Goal: Communication & Community: Participate in discussion

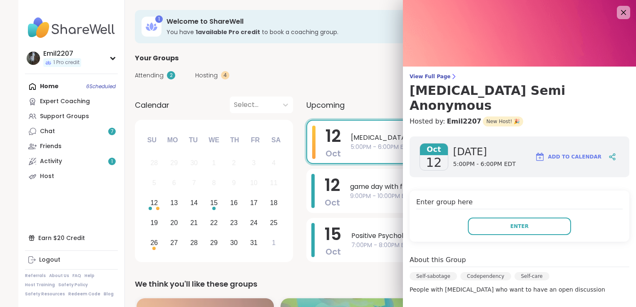
drag, startPoint x: 630, startPoint y: 221, endPoint x: 573, endPoint y: 261, distance: 69.6
click at [573, 272] on div "Self-sabotage Codependency Self-care" at bounding box center [520, 278] width 220 height 13
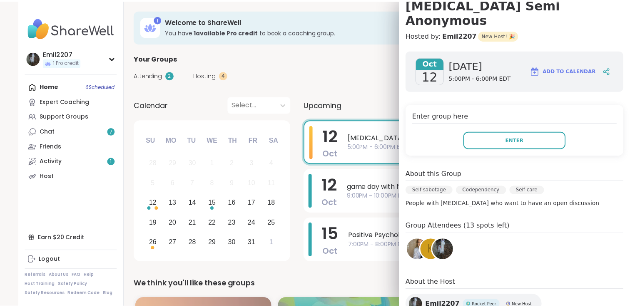
scroll to position [110, 0]
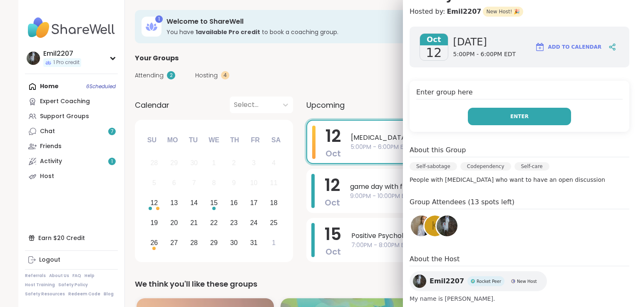
click at [493, 108] on button "Enter" at bounding box center [519, 116] width 103 height 17
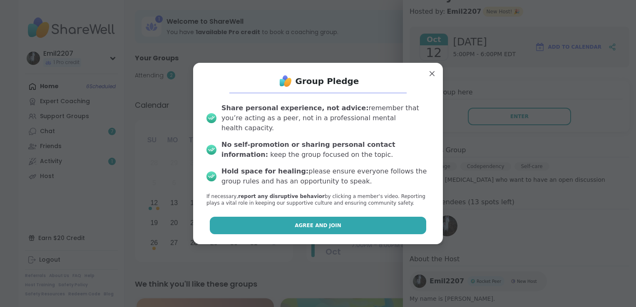
click at [355, 218] on button "Agree and Join" at bounding box center [318, 225] width 217 height 17
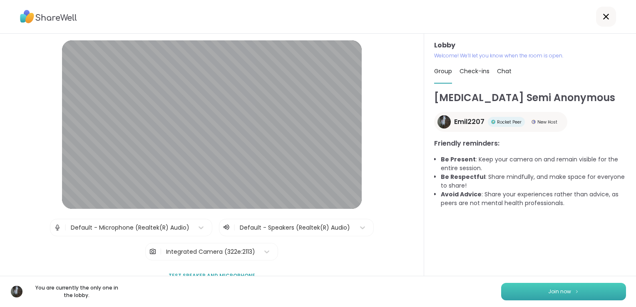
drag, startPoint x: 518, startPoint y: 285, endPoint x: 521, endPoint y: 293, distance: 8.8
drag, startPoint x: 520, startPoint y: 296, endPoint x: 514, endPoint y: 303, distance: 9.8
drag, startPoint x: 514, startPoint y: 303, endPoint x: 474, endPoint y: 289, distance: 42.8
drag, startPoint x: 474, startPoint y: 289, endPoint x: 464, endPoint y: 287, distance: 10.1
click at [464, 287] on div "You are currently the only one in the lobby. Join now" at bounding box center [318, 291] width 636 height 31
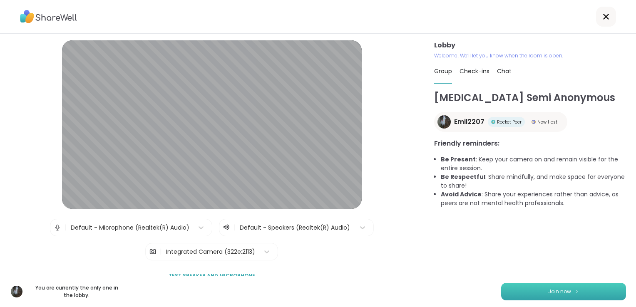
drag, startPoint x: 504, startPoint y: 293, endPoint x: 507, endPoint y: 296, distance: 4.7
drag, startPoint x: 508, startPoint y: 300, endPoint x: 471, endPoint y: 276, distance: 44.2
click at [471, 276] on div "[MEDICAL_DATA] Semi Anonymous Emil2207 Rocket Peer New Host Friendly reminders:…" at bounding box center [530, 183] width 192 height 186
click at [512, 292] on button "Join now" at bounding box center [563, 291] width 125 height 17
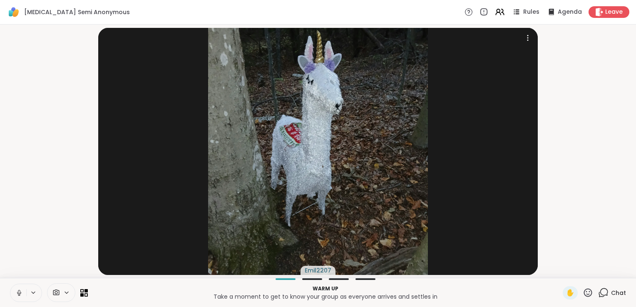
click at [321, 92] on img at bounding box center [318, 151] width 220 height 247
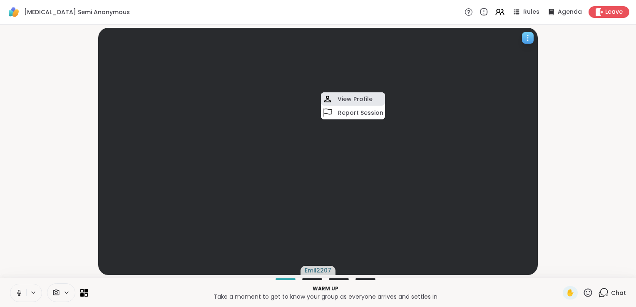
drag, startPoint x: 340, startPoint y: 99, endPoint x: 333, endPoint y: 95, distance: 7.4
click at [333, 95] on div "View Profile" at bounding box center [353, 98] width 64 height 13
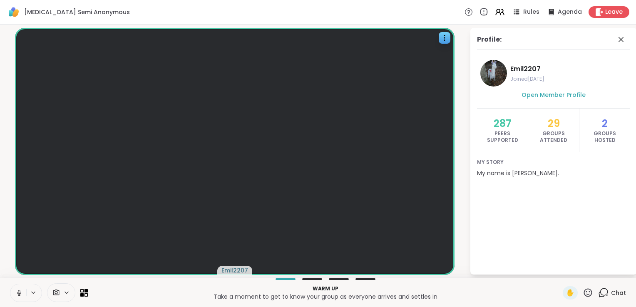
drag, startPoint x: 324, startPoint y: 2, endPoint x: 315, endPoint y: 1, distance: 8.8
click at [324, 2] on div "[MEDICAL_DATA] Semi Anonymous Rules Agenda Leave" at bounding box center [318, 12] width 636 height 25
click at [624, 41] on icon at bounding box center [621, 40] width 10 height 10
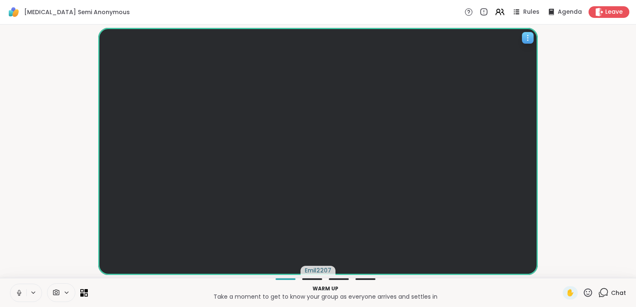
click at [534, 41] on video at bounding box center [318, 151] width 440 height 247
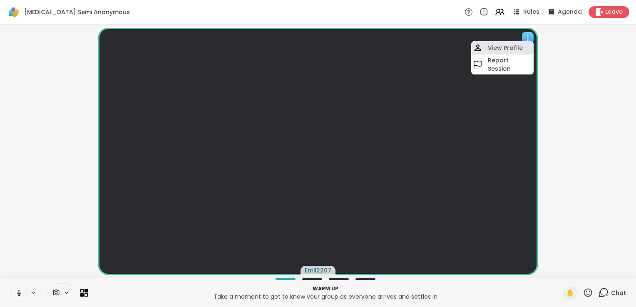
click at [518, 45] on h4 "View Profile" at bounding box center [505, 48] width 35 height 8
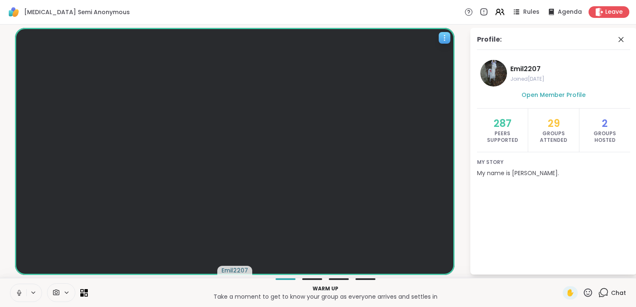
click at [518, 45] on div "Profile:" at bounding box center [553, 42] width 153 height 15
click at [468, 117] on div "Profile: Emil2207 Joined [DATE] Open Member Profile 287 Peers Supported 29 Grou…" at bounding box center [548, 151] width 167 height 247
click at [619, 40] on icon at bounding box center [621, 40] width 10 height 10
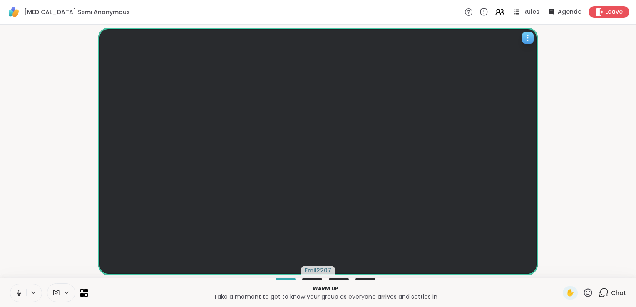
drag, startPoint x: 528, startPoint y: 33, endPoint x: 468, endPoint y: 50, distance: 62.9
click at [468, 50] on video at bounding box center [318, 151] width 440 height 247
drag, startPoint x: 505, startPoint y: 60, endPoint x: 491, endPoint y: 58, distance: 14.3
click at [491, 58] on h4 "View Profile" at bounding box center [501, 56] width 35 height 8
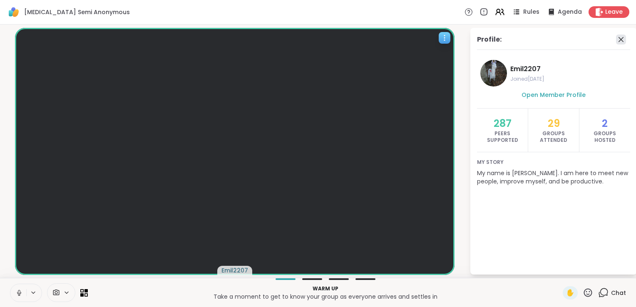
click at [621, 39] on icon at bounding box center [621, 39] width 5 height 5
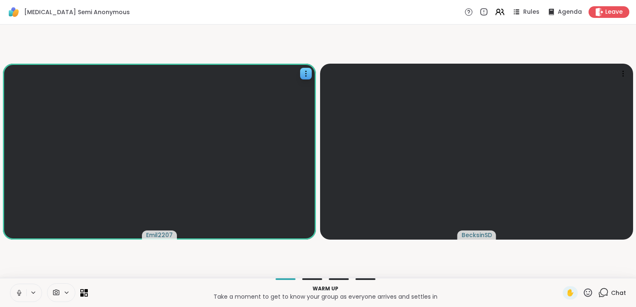
click at [564, 253] on video-player-container "Emil2207 BecksinSD" at bounding box center [318, 151] width 626 height 247
drag, startPoint x: 564, startPoint y: 253, endPoint x: 572, endPoint y: 257, distance: 8.8
click at [572, 257] on video-player-container "Emil2207 BecksinSD" at bounding box center [318, 151] width 626 height 247
click at [392, 221] on video at bounding box center [476, 152] width 313 height 176
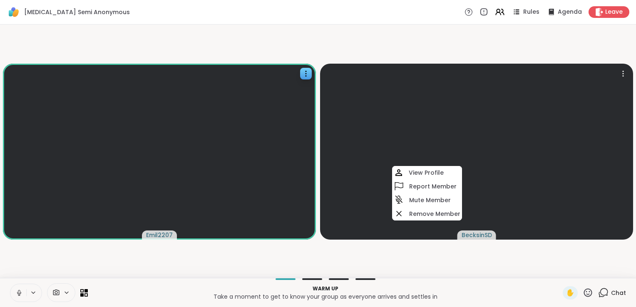
drag, startPoint x: 421, startPoint y: 226, endPoint x: 376, endPoint y: 257, distance: 55.0
click at [376, 257] on video-player-container "Emil2207 BecksinSD View Profile Report Member Mute Member Remove Member" at bounding box center [318, 151] width 626 height 247
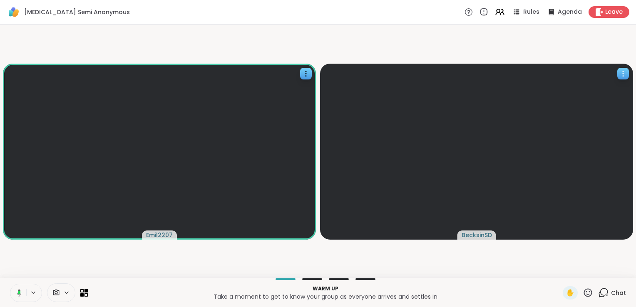
click at [410, 86] on video at bounding box center [476, 152] width 313 height 176
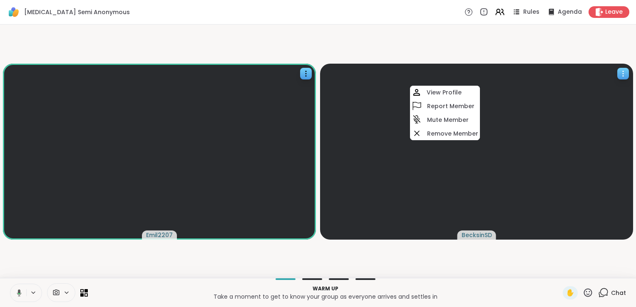
drag, startPoint x: 382, startPoint y: 85, endPoint x: 366, endPoint y: 79, distance: 17.4
click at [366, 79] on video at bounding box center [476, 152] width 313 height 176
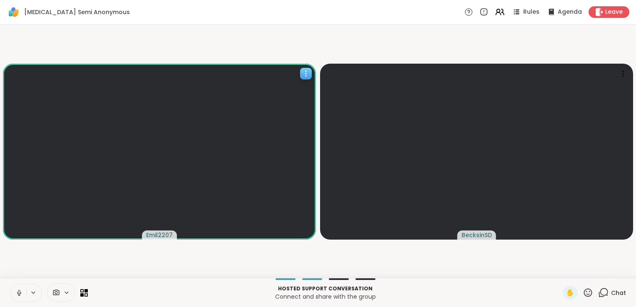
click at [53, 156] on video at bounding box center [159, 152] width 313 height 176
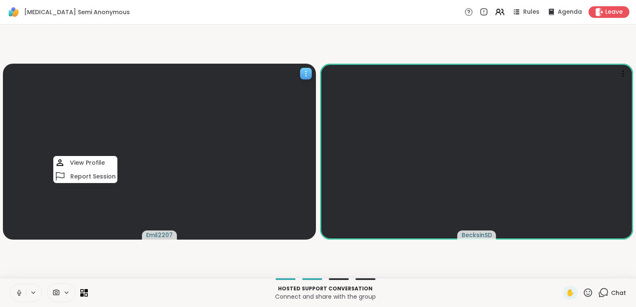
click at [132, 114] on video at bounding box center [159, 152] width 313 height 176
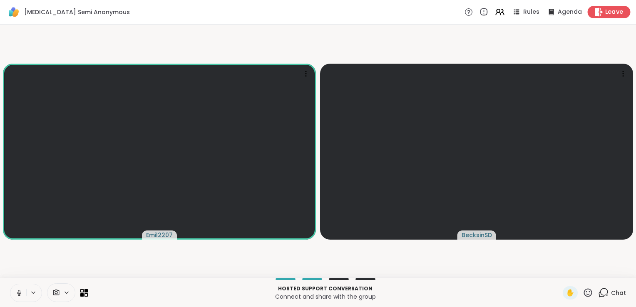
click at [605, 12] on span "Leave" at bounding box center [614, 12] width 18 height 9
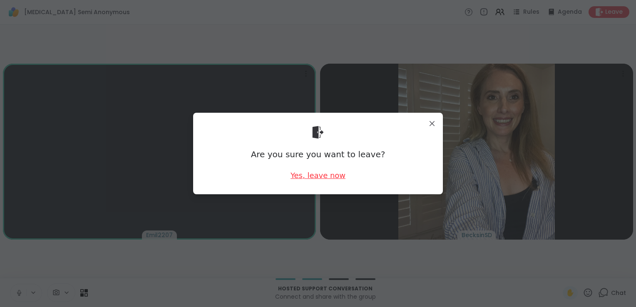
drag, startPoint x: 328, startPoint y: 179, endPoint x: 313, endPoint y: 175, distance: 15.4
click at [313, 175] on div "Yes, leave now" at bounding box center [318, 175] width 55 height 10
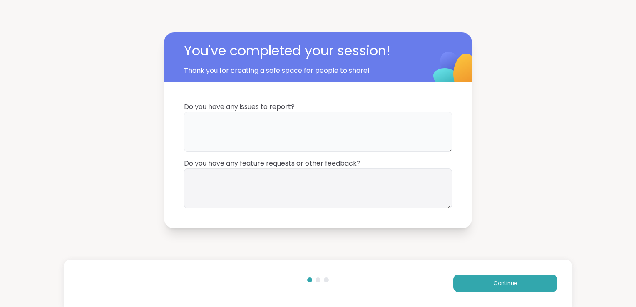
drag, startPoint x: 234, startPoint y: 127, endPoint x: 217, endPoint y: 128, distance: 17.1
click at [217, 128] on textarea at bounding box center [318, 132] width 268 height 40
type textarea "**********"
click at [286, 179] on textarea at bounding box center [318, 189] width 268 height 40
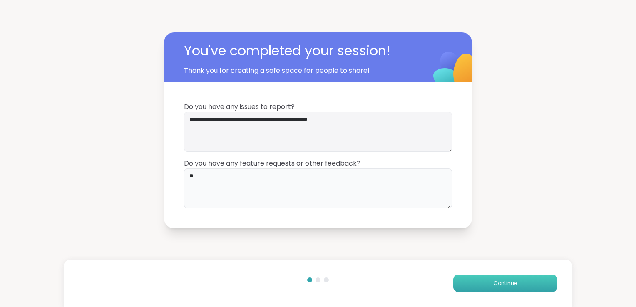
type textarea "**"
drag, startPoint x: 485, startPoint y: 288, endPoint x: 475, endPoint y: 286, distance: 10.2
drag, startPoint x: 475, startPoint y: 286, endPoint x: 458, endPoint y: 282, distance: 17.5
click at [458, 282] on button "Continue" at bounding box center [505, 283] width 104 height 17
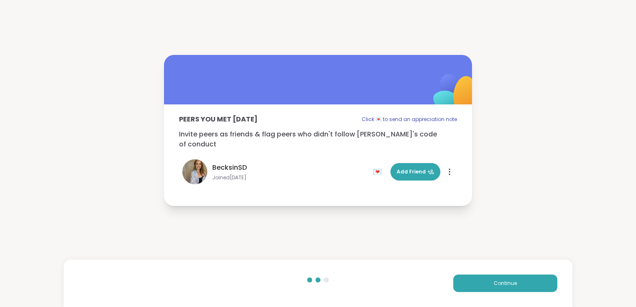
drag, startPoint x: 488, startPoint y: 42, endPoint x: 438, endPoint y: 33, distance: 50.6
click at [438, 33] on div "Peers you met [DATE] Click 💌 to send an appreciation note Invite peers as frien…" at bounding box center [318, 130] width 636 height 261
drag, startPoint x: 458, startPoint y: 282, endPoint x: 463, endPoint y: 286, distance: 6.2
drag, startPoint x: 463, startPoint y: 286, endPoint x: 455, endPoint y: 286, distance: 7.9
click at [455, 286] on button "Continue" at bounding box center [505, 283] width 104 height 17
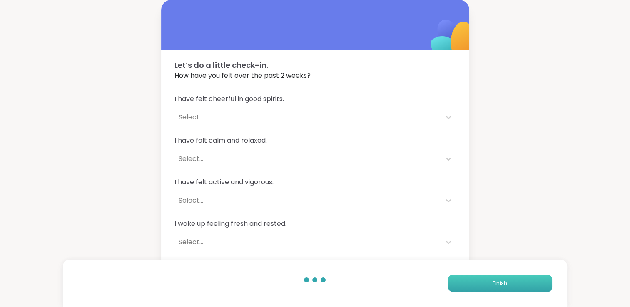
click at [455, 286] on button "Finish" at bounding box center [500, 283] width 104 height 17
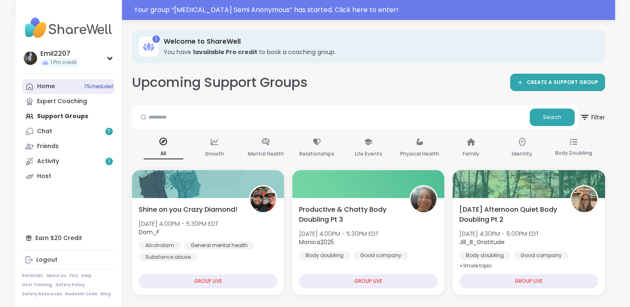
click at [89, 82] on link "Home 7 Scheduled" at bounding box center [68, 86] width 93 height 15
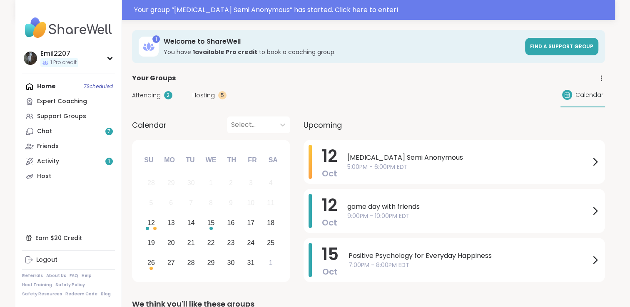
drag, startPoint x: 203, startPoint y: 94, endPoint x: 194, endPoint y: 94, distance: 9.2
click at [194, 94] on span "Hosting" at bounding box center [203, 95] width 22 height 9
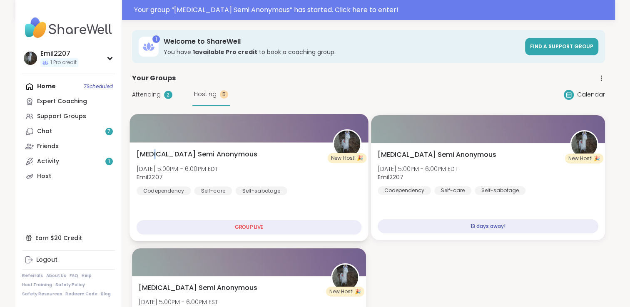
drag, startPoint x: 170, startPoint y: 152, endPoint x: 154, endPoint y: 157, distance: 16.9
click at [154, 157] on span "[MEDICAL_DATA] Semi Anonymous" at bounding box center [196, 154] width 121 height 10
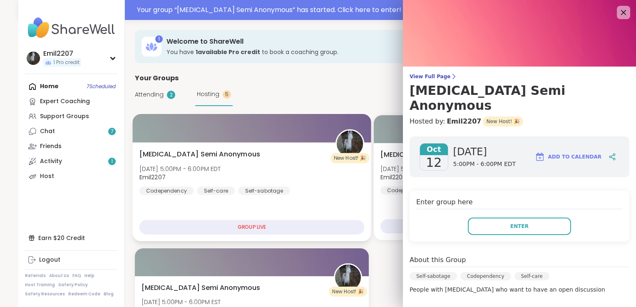
drag, startPoint x: 154, startPoint y: 157, endPoint x: 252, endPoint y: 162, distance: 97.9
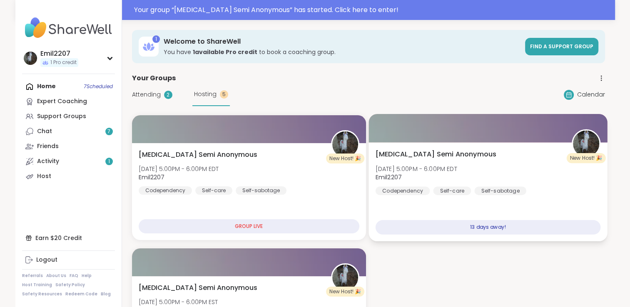
drag, startPoint x: 252, startPoint y: 162, endPoint x: 386, endPoint y: 178, distance: 135.1
drag, startPoint x: 386, startPoint y: 178, endPoint x: 418, endPoint y: 226, distance: 57.0
drag, startPoint x: 418, startPoint y: 226, endPoint x: 396, endPoint y: 157, distance: 71.6
click at [396, 157] on span "[MEDICAL_DATA] Semi Anonymous" at bounding box center [435, 154] width 121 height 10
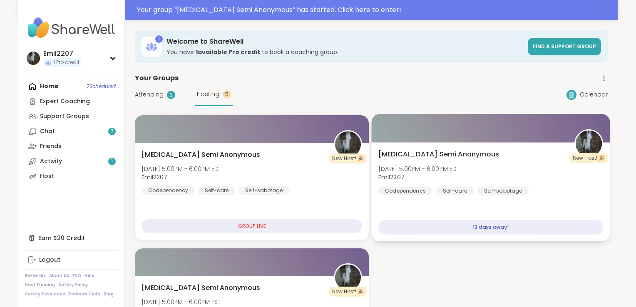
click at [381, 124] on div at bounding box center [490, 128] width 239 height 28
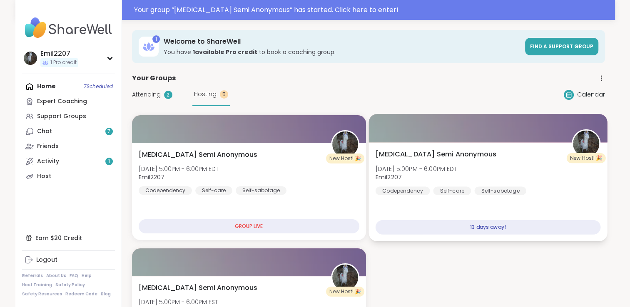
drag, startPoint x: 589, startPoint y: 137, endPoint x: 576, endPoint y: 130, distance: 14.7
click at [576, 131] on img at bounding box center [586, 144] width 26 height 26
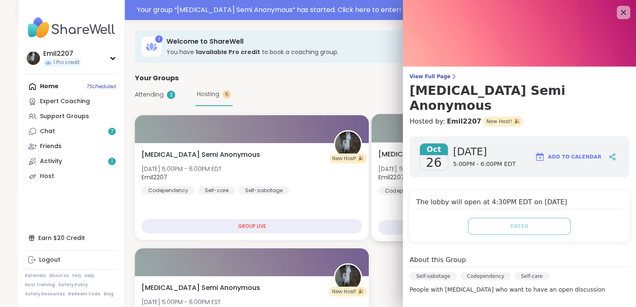
drag, startPoint x: 410, startPoint y: 108, endPoint x: 386, endPoint y: 115, distance: 24.8
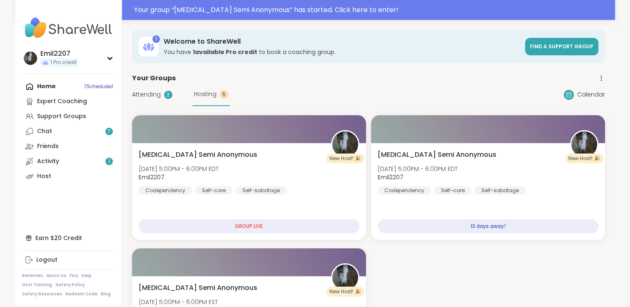
drag, startPoint x: 386, startPoint y: 115, endPoint x: 384, endPoint y: 88, distance: 26.7
drag, startPoint x: 384, startPoint y: 88, endPoint x: 553, endPoint y: 101, distance: 169.5
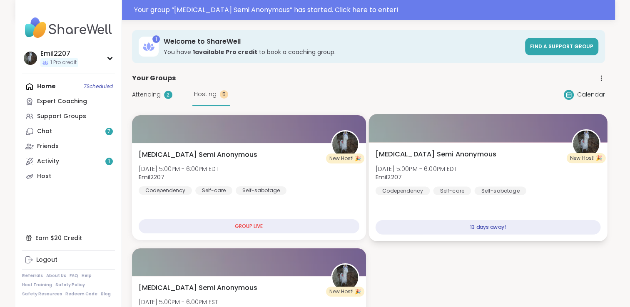
drag, startPoint x: 553, startPoint y: 101, endPoint x: 450, endPoint y: 127, distance: 106.5
click at [450, 127] on div at bounding box center [487, 128] width 239 height 28
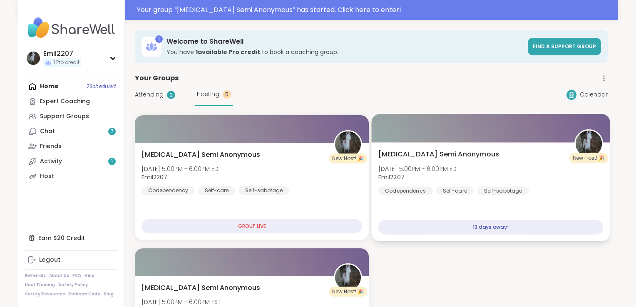
click at [375, 119] on div at bounding box center [490, 128] width 239 height 28
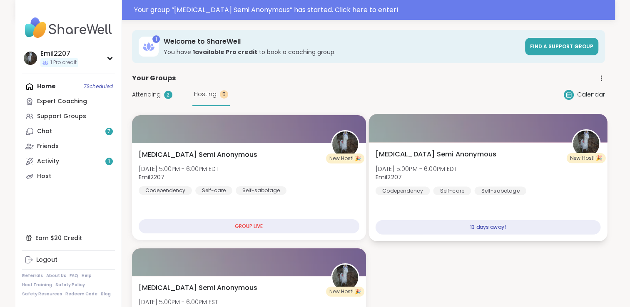
click at [461, 183] on div "[MEDICAL_DATA] Semi Anonymous [DATE] 5:00PM - 6:00PM EDT Emil2207 Codependency …" at bounding box center [487, 172] width 225 height 46
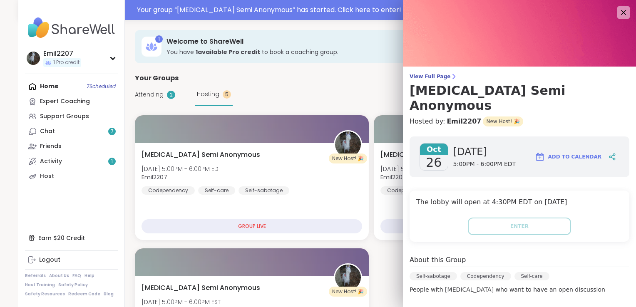
click at [403, 151] on div "[DATE] [DATE] 5:00PM - 6:00PM EDT Add to Calendar The lobby will open at 4:30PM…" at bounding box center [519, 279] width 233 height 298
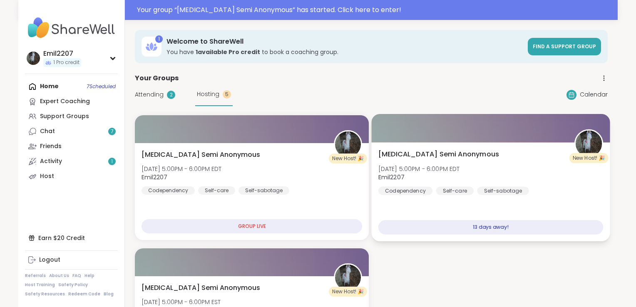
click at [385, 141] on div at bounding box center [490, 128] width 239 height 28
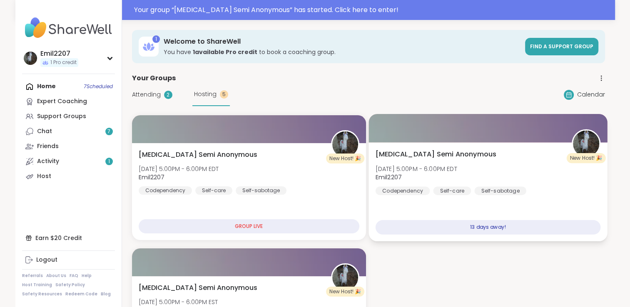
click at [413, 141] on div at bounding box center [487, 128] width 239 height 28
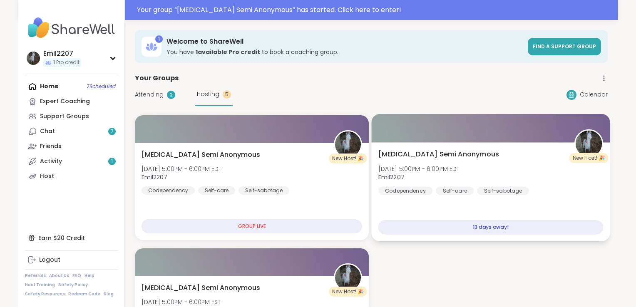
click at [371, 137] on div at bounding box center [490, 128] width 239 height 28
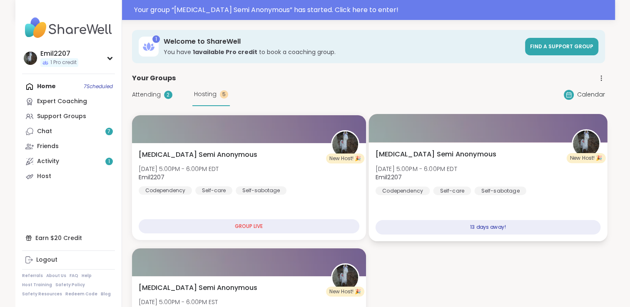
click at [410, 229] on div "13 days away!" at bounding box center [487, 227] width 225 height 15
click at [403, 228] on div "13 days away!" at bounding box center [487, 227] width 225 height 15
click at [426, 176] on span "Emil2207" at bounding box center [416, 177] width 82 height 8
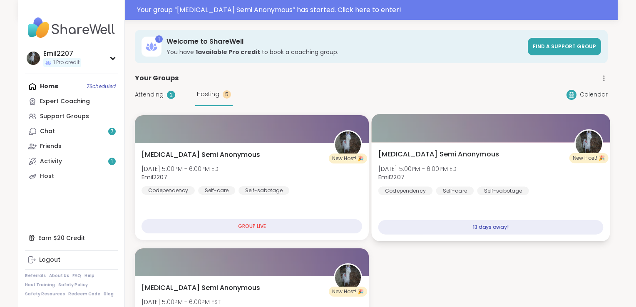
click at [383, 127] on div at bounding box center [490, 128] width 239 height 28
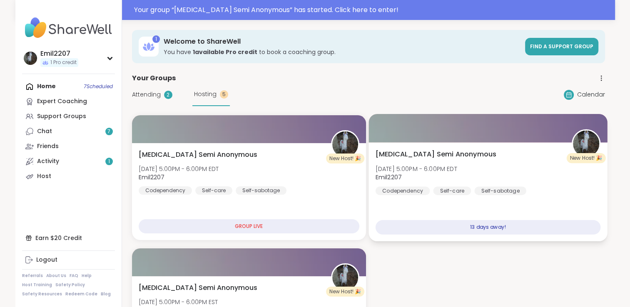
click at [383, 127] on div at bounding box center [487, 128] width 239 height 28
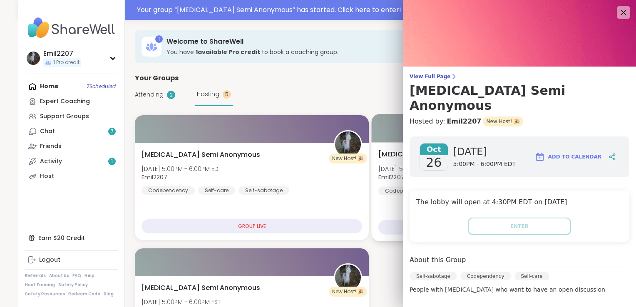
click at [375, 129] on div at bounding box center [490, 128] width 239 height 28
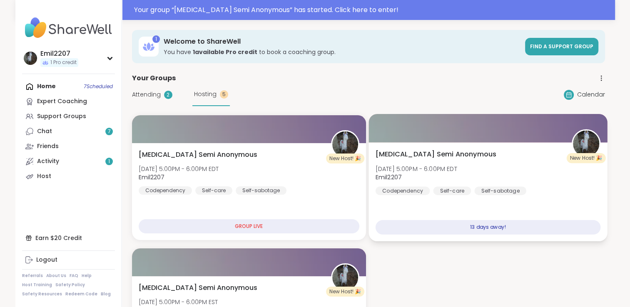
click at [375, 129] on div at bounding box center [487, 128] width 239 height 28
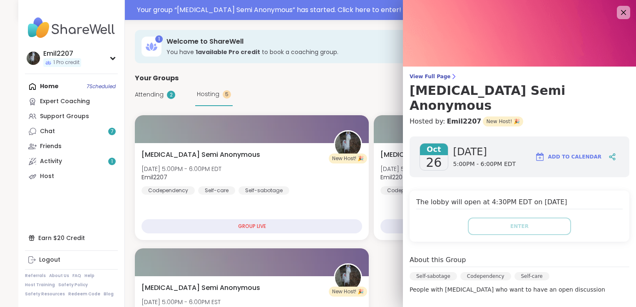
click at [559, 112] on div "View Full Page [MEDICAL_DATA] Semi Anonymous Hosted by: Emil2207 New Host! 🎉 [D…" at bounding box center [519, 220] width 233 height 441
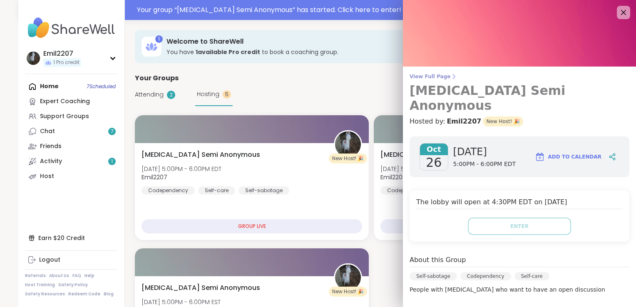
click at [426, 75] on span "View Full Page" at bounding box center [520, 76] width 220 height 7
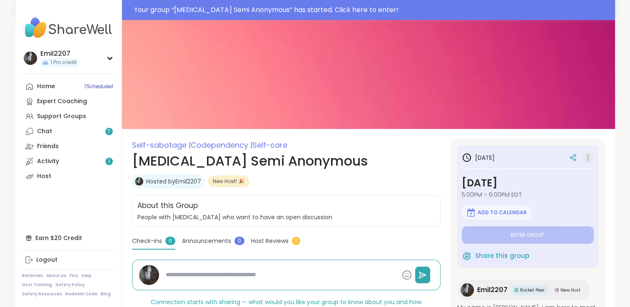
click at [587, 160] on icon at bounding box center [587, 160] width 1 height 1
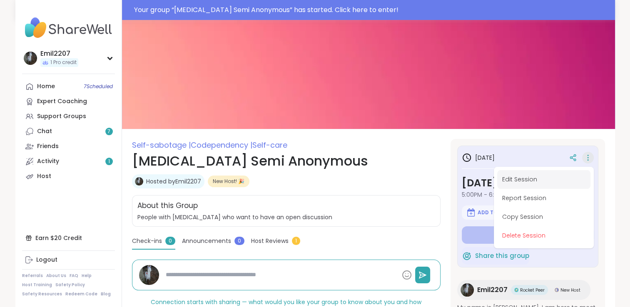
click at [560, 178] on button "Edit Session" at bounding box center [543, 179] width 93 height 19
type textarea "*"
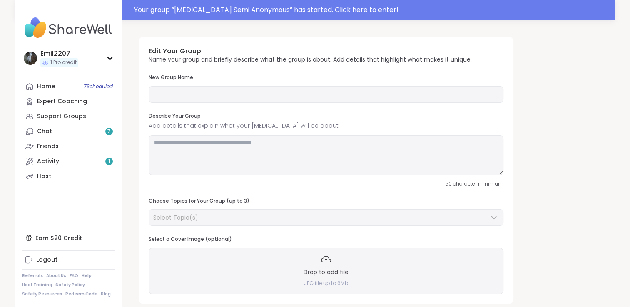
type input "**********"
type textarea "**********"
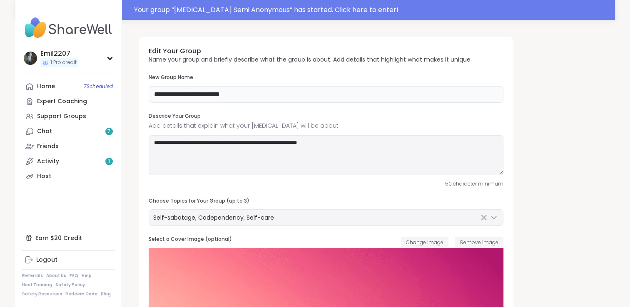
drag, startPoint x: 211, startPoint y: 94, endPoint x: 190, endPoint y: 97, distance: 20.6
click at [190, 97] on input "**********" at bounding box center [326, 94] width 355 height 17
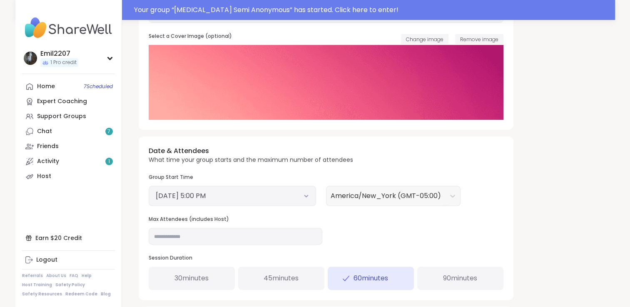
scroll to position [226, 0]
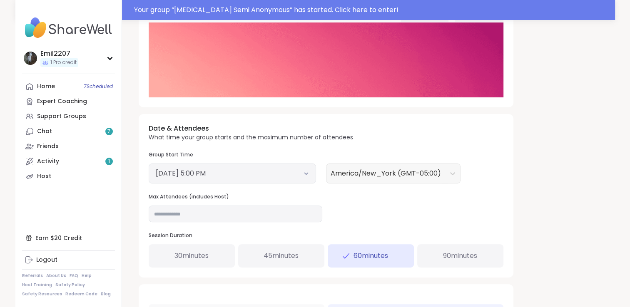
type input "**********"
click at [278, 177] on button "[DATE] 5:00 PM" at bounding box center [232, 174] width 153 height 10
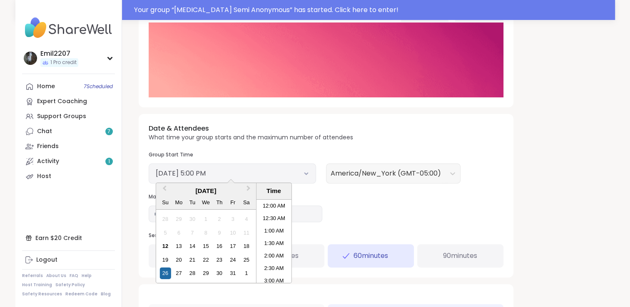
scroll to position [389, 0]
click at [179, 258] on div "20" at bounding box center [178, 259] width 11 height 11
click at [274, 241] on li "5:00 PM" at bounding box center [273, 241] width 35 height 12
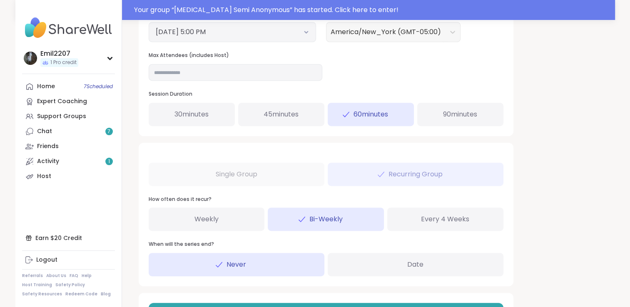
scroll to position [405, 0]
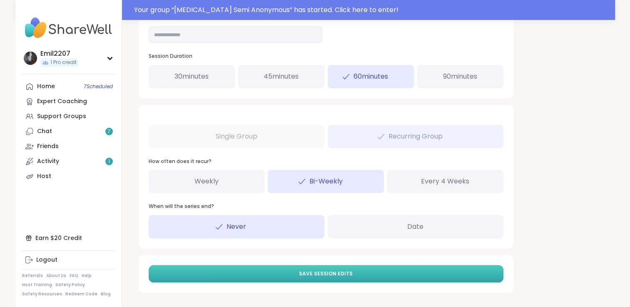
click at [385, 273] on button "Save Session Edits" at bounding box center [326, 273] width 355 height 17
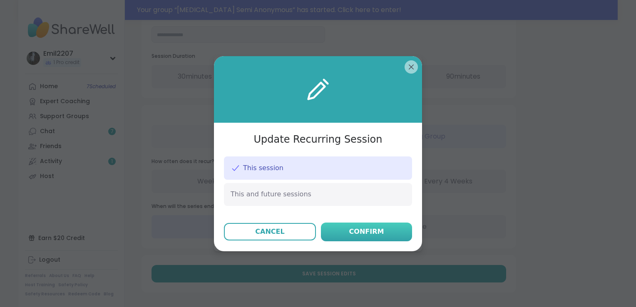
click at [349, 241] on button "Confirm" at bounding box center [366, 232] width 91 height 19
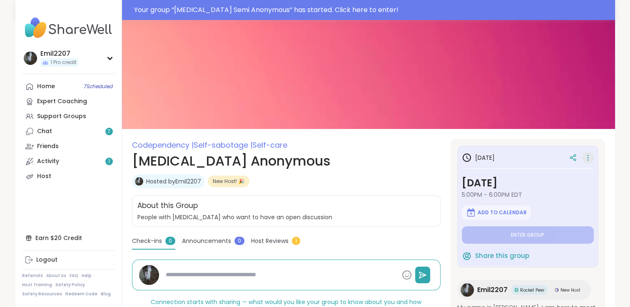
click at [588, 156] on icon at bounding box center [588, 158] width 8 height 12
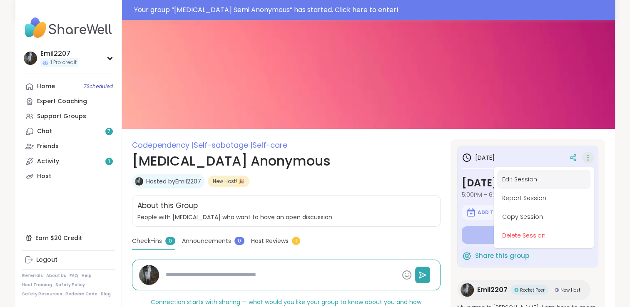
click at [557, 177] on button "Edit Session" at bounding box center [543, 179] width 93 height 19
type textarea "*"
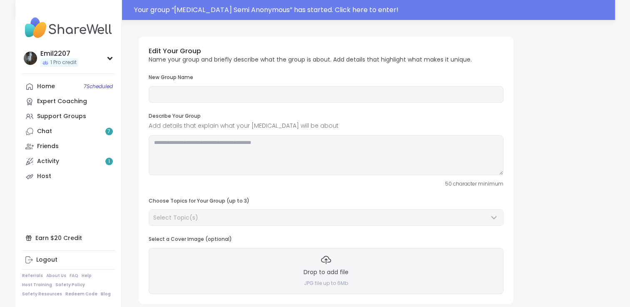
type input "**********"
type textarea "**********"
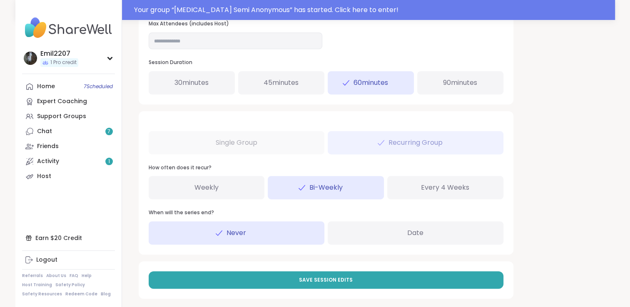
scroll to position [405, 0]
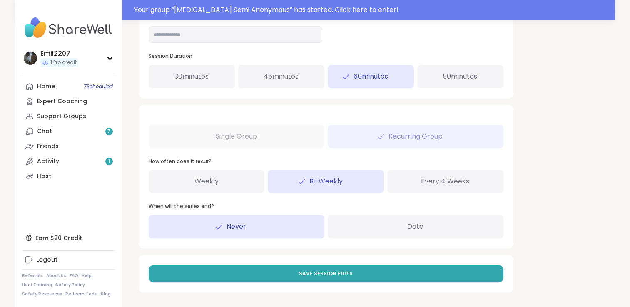
click at [421, 282] on button "Save Session Edits" at bounding box center [326, 273] width 355 height 17
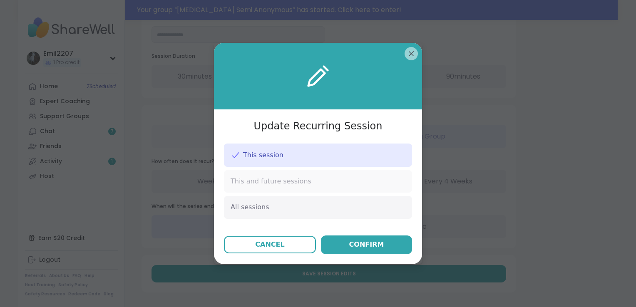
click at [267, 189] on div "This and future sessions" at bounding box center [318, 181] width 188 height 22
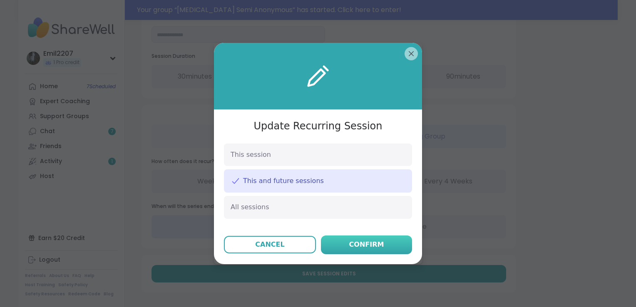
click at [328, 242] on button "Confirm" at bounding box center [366, 245] width 91 height 19
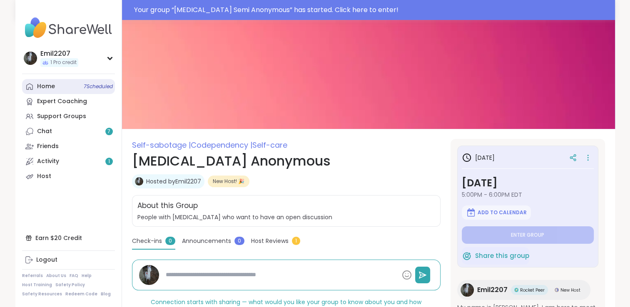
click at [75, 91] on link "Home 7 Scheduled" at bounding box center [68, 86] width 93 height 15
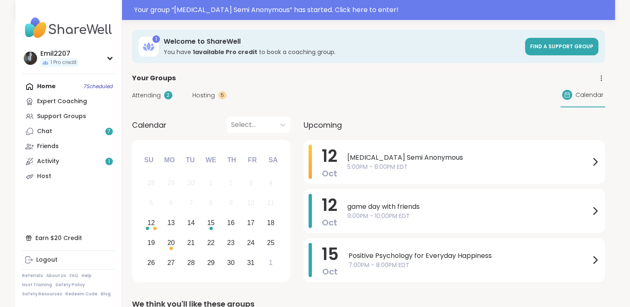
click at [191, 101] on div "Attending 2 Hosting 5 Calendar" at bounding box center [368, 95] width 473 height 24
click at [195, 93] on span "Hosting" at bounding box center [203, 95] width 22 height 9
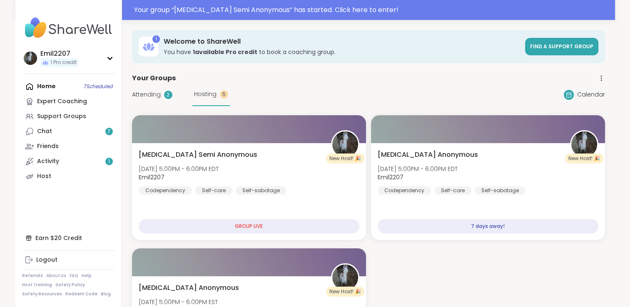
click at [161, 90] on div "Attending 2 Hosting 5" at bounding box center [181, 94] width 98 height 23
click at [153, 97] on span "Attending" at bounding box center [146, 94] width 29 height 9
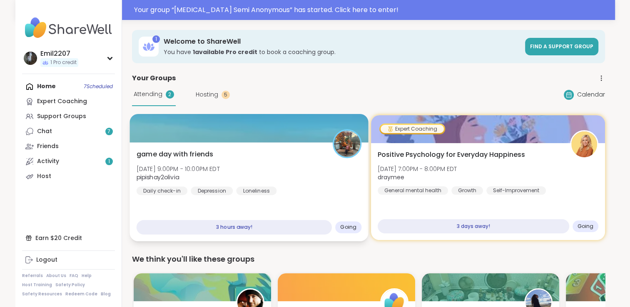
click at [202, 117] on div at bounding box center [248, 128] width 239 height 28
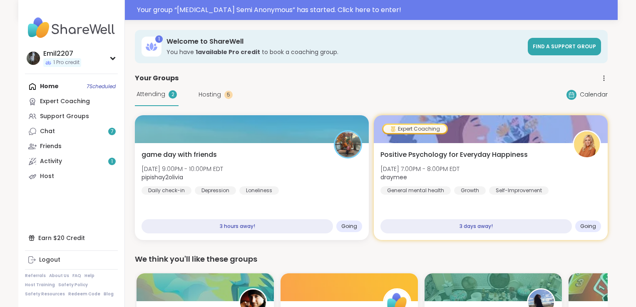
click at [311, 49] on h3 "You have 1 available Pro credit to book a coaching group." at bounding box center [345, 52] width 356 height 8
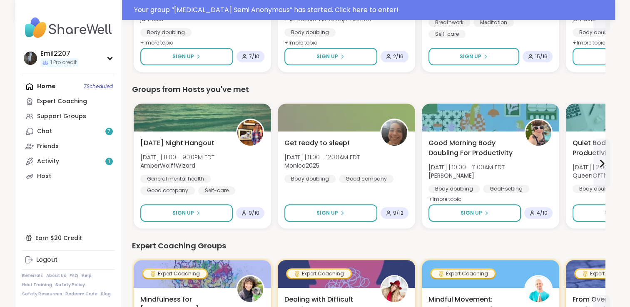
scroll to position [328, 0]
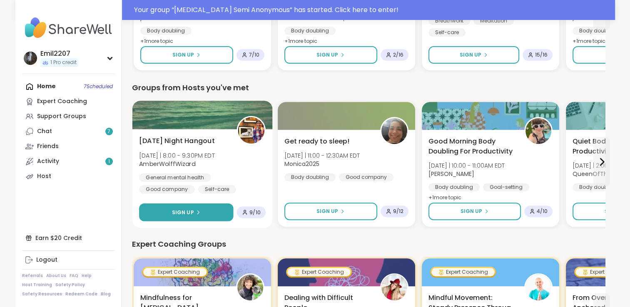
click at [176, 211] on span "Sign Up" at bounding box center [183, 212] width 22 height 7
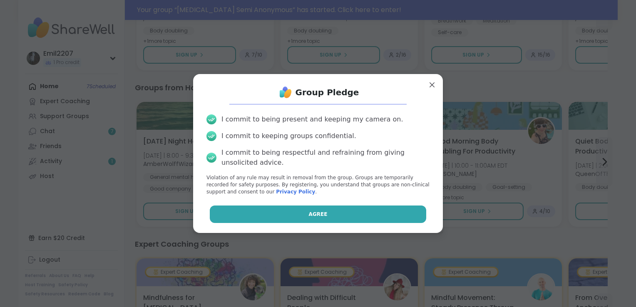
click at [251, 210] on button "Agree" at bounding box center [318, 214] width 217 height 17
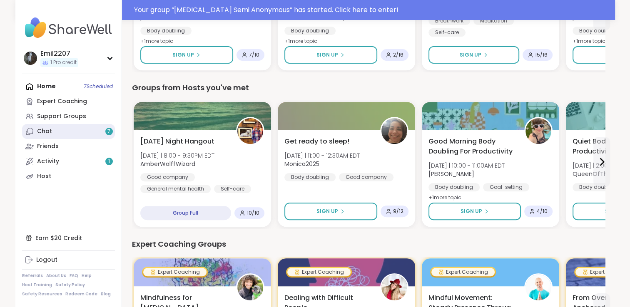
click at [55, 124] on link "Chat 7" at bounding box center [68, 131] width 93 height 15
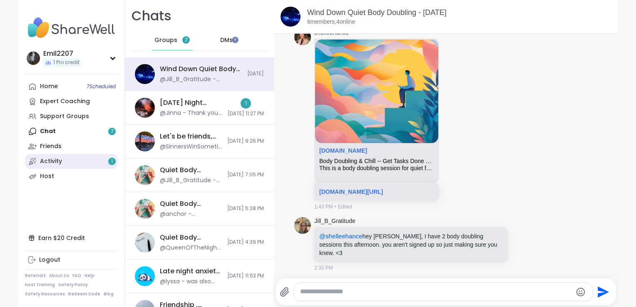
click at [53, 161] on div "Activity 1" at bounding box center [51, 161] width 22 height 8
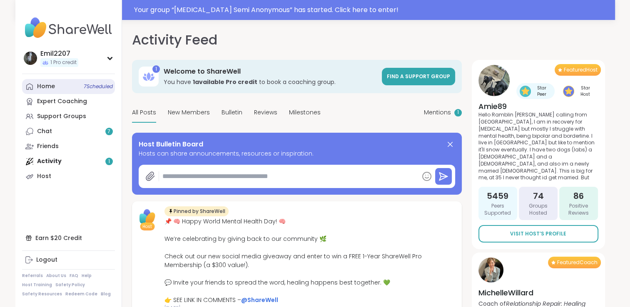
click at [52, 83] on div "Home 7 Scheduled" at bounding box center [46, 86] width 18 height 8
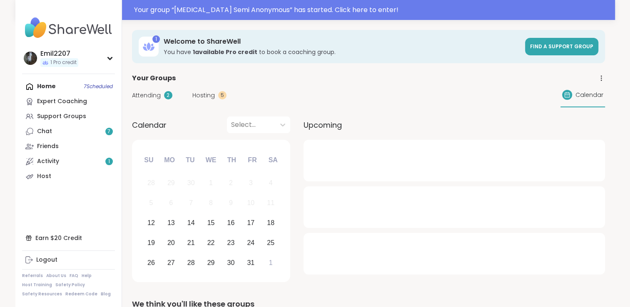
click at [149, 93] on span "Attending" at bounding box center [146, 95] width 29 height 9
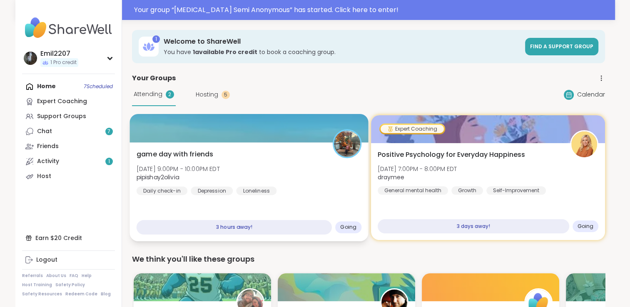
click at [221, 142] on div at bounding box center [248, 128] width 239 height 28
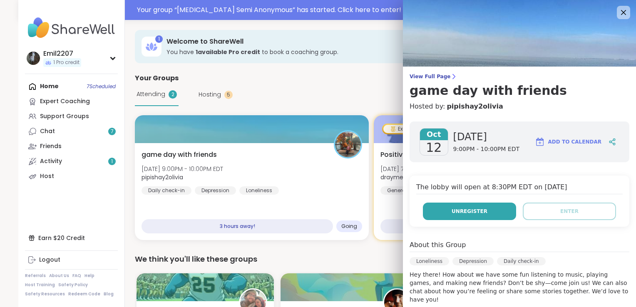
click at [437, 206] on button "Unregister" at bounding box center [469, 211] width 93 height 17
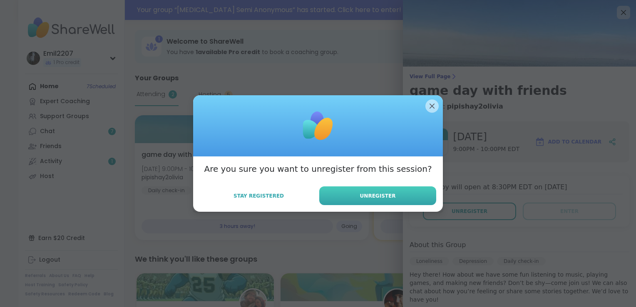
click at [380, 198] on span "Unregister" at bounding box center [378, 195] width 36 height 7
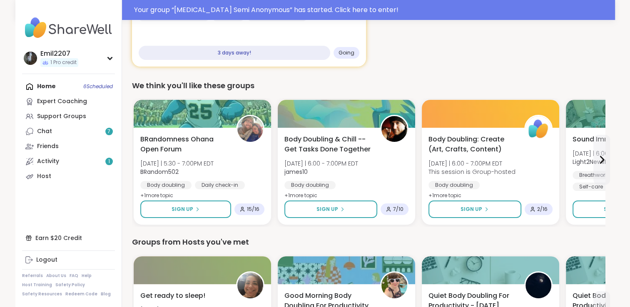
scroll to position [167, 0]
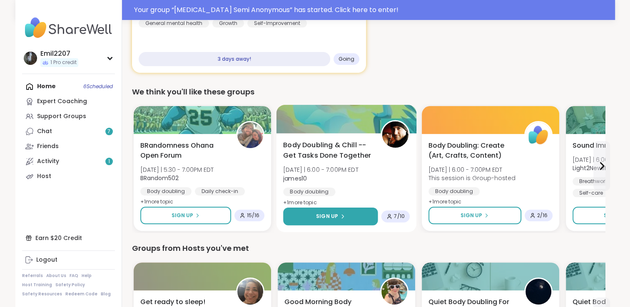
click at [357, 214] on button "Sign Up" at bounding box center [330, 217] width 94 height 18
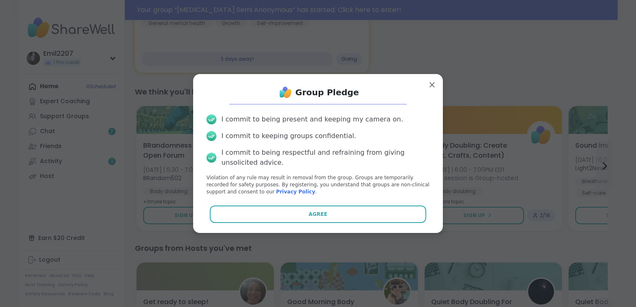
click at [357, 214] on button "Agree" at bounding box center [318, 214] width 217 height 17
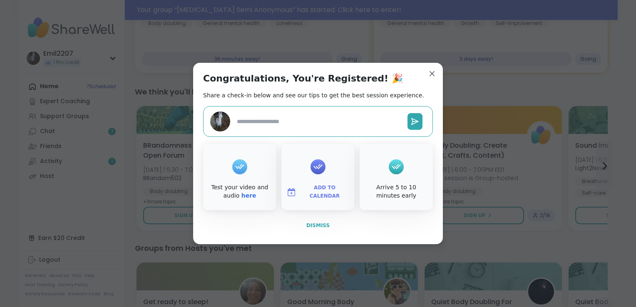
click at [311, 227] on span "Dismiss" at bounding box center [317, 226] width 23 height 6
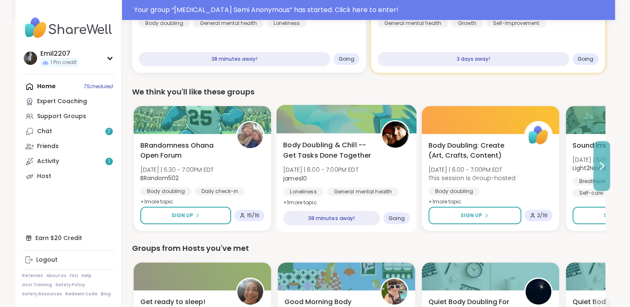
drag, startPoint x: 599, startPoint y: 170, endPoint x: 605, endPoint y: 175, distance: 7.7
click at [605, 175] on button at bounding box center [601, 166] width 17 height 50
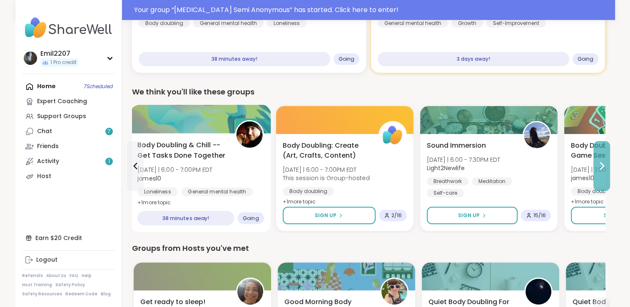
click at [605, 175] on button at bounding box center [601, 166] width 17 height 50
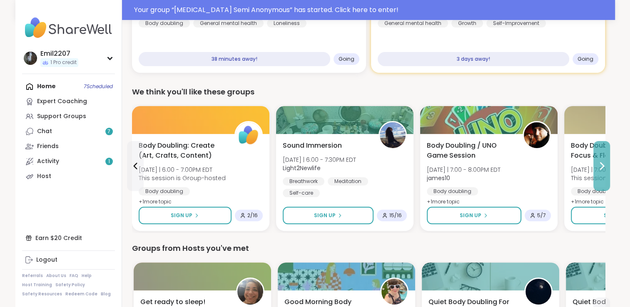
click at [605, 175] on button at bounding box center [601, 166] width 17 height 50
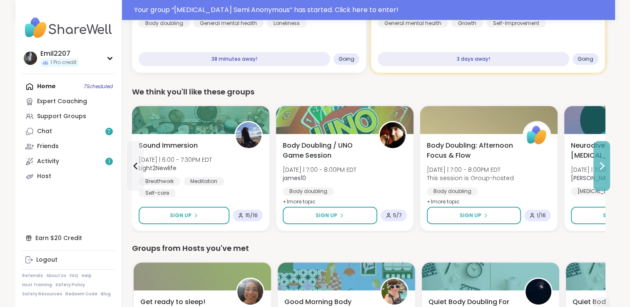
click at [605, 175] on button at bounding box center [601, 166] width 17 height 50
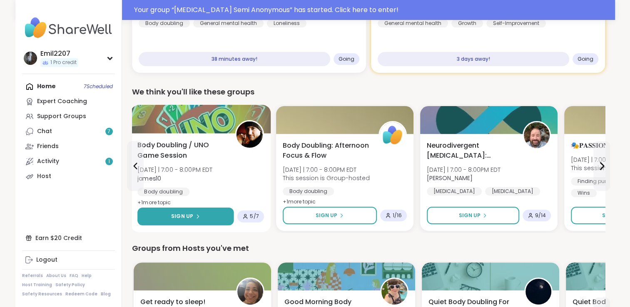
click at [192, 215] on div "Sign Up" at bounding box center [185, 216] width 29 height 7
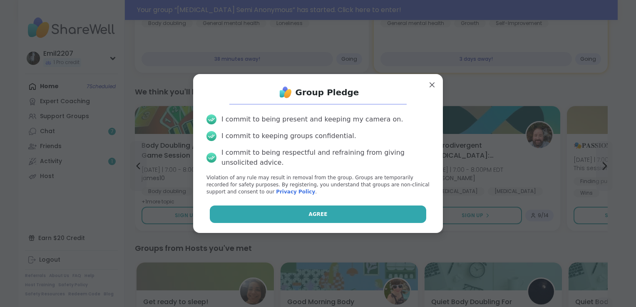
click at [235, 207] on button "Agree" at bounding box center [318, 214] width 217 height 17
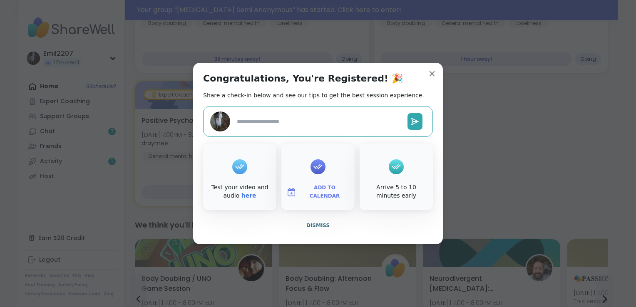
drag, startPoint x: 296, startPoint y: 225, endPoint x: 250, endPoint y: 229, distance: 46.0
click at [250, 229] on button "Dismiss" at bounding box center [318, 225] width 230 height 17
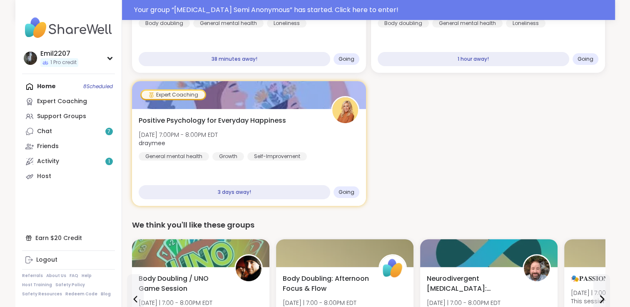
drag, startPoint x: 636, startPoint y: 137, endPoint x: 467, endPoint y: 94, distance: 174.6
click at [467, 94] on div "Body Doubling & Chill -- Get Tasks Done Together [DATE] 6:00PM - 7:00PM EDT jam…" at bounding box center [368, 77] width 473 height 258
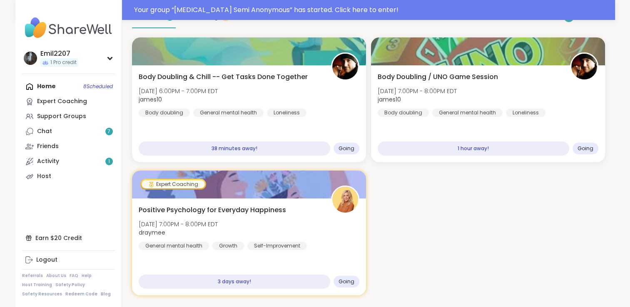
scroll to position [74, 0]
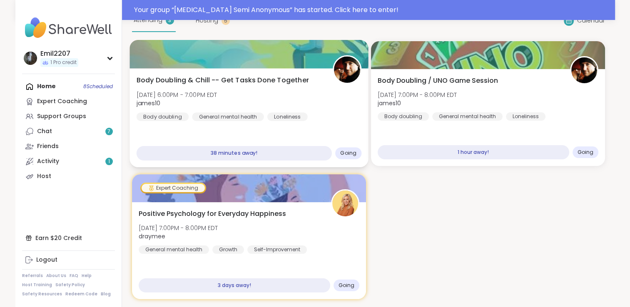
click at [306, 96] on div "Body Doubling & Chill -- Get Tasks Done Together [DATE] 6:00PM - 7:00PM EDT jam…" at bounding box center [248, 98] width 225 height 46
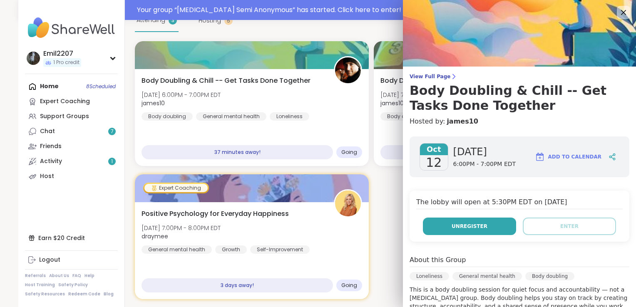
drag, startPoint x: 450, startPoint y: 225, endPoint x: 441, endPoint y: 227, distance: 8.9
click at [441, 227] on button "Unregister" at bounding box center [469, 226] width 93 height 17
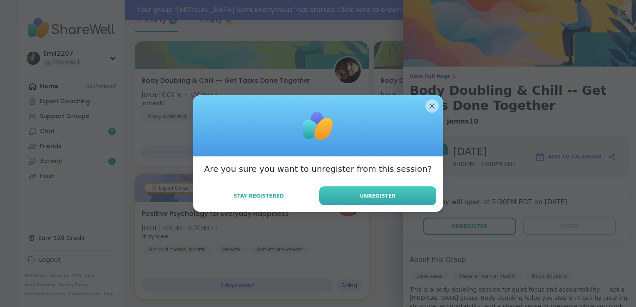
click at [390, 189] on button "Unregister" at bounding box center [377, 196] width 117 height 19
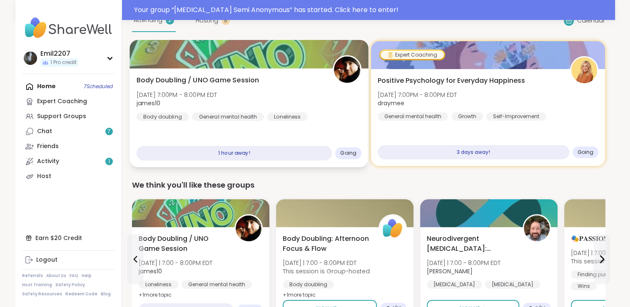
click at [290, 145] on div "Body Doubling / UNO Game Session [DATE] 7:00PM - 8:00PM EDT james10 Body doubli…" at bounding box center [248, 117] width 239 height 99
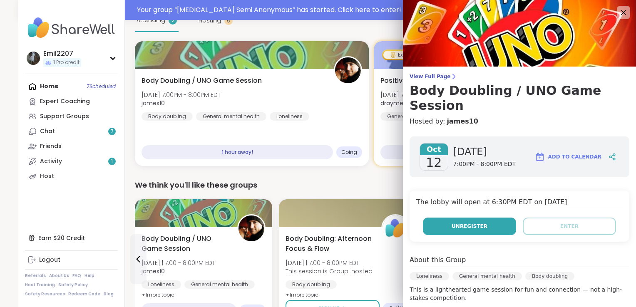
click at [437, 218] on button "Unregister" at bounding box center [469, 226] width 93 height 17
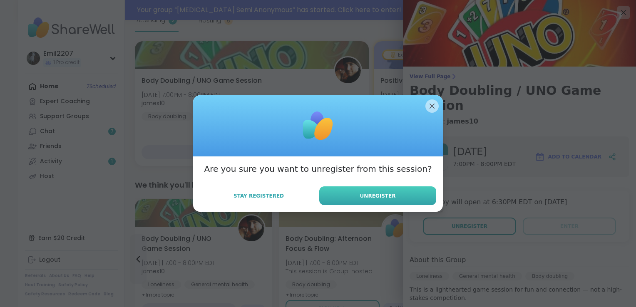
click at [403, 196] on button "Unregister" at bounding box center [377, 196] width 117 height 19
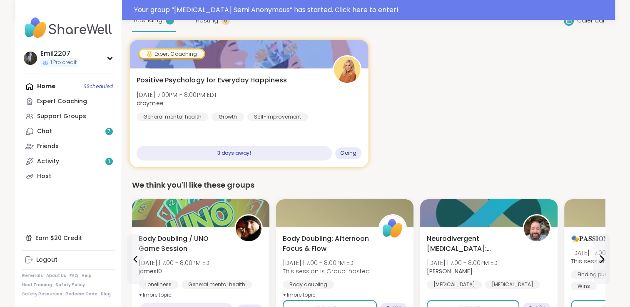
click at [298, 131] on div "Positive Psychology for Everyday Happiness [DATE] 7:00PM - 8:00PM EDT draymee G…" at bounding box center [248, 117] width 239 height 99
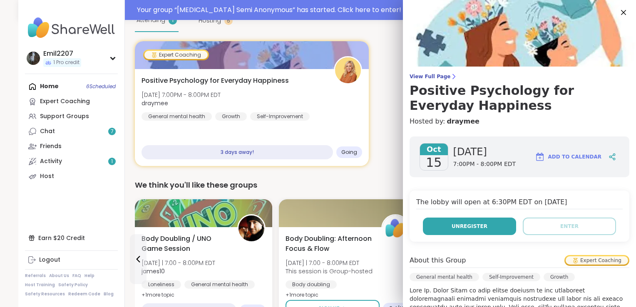
click at [431, 221] on button "Unregister" at bounding box center [469, 226] width 93 height 17
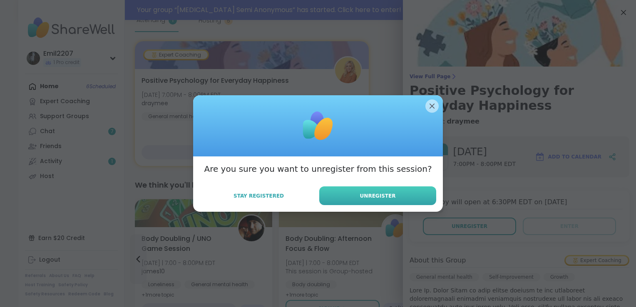
click at [374, 194] on span "Unregister" at bounding box center [378, 195] width 36 height 7
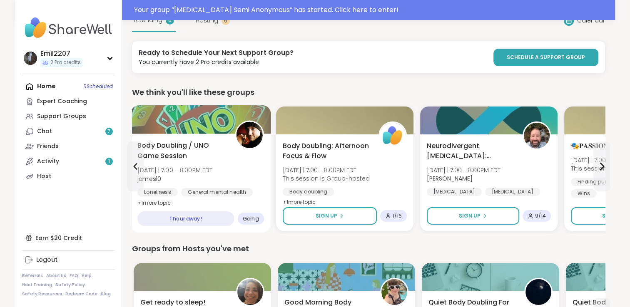
click at [201, 174] on span "james10" at bounding box center [174, 178] width 75 height 8
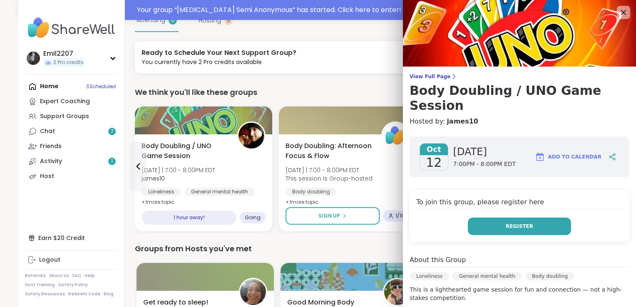
drag, startPoint x: 486, startPoint y: 210, endPoint x: 465, endPoint y: 212, distance: 21.8
click at [468, 218] on button "Register" at bounding box center [519, 226] width 103 height 17
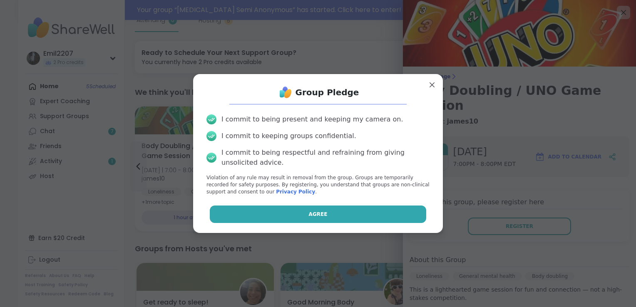
click at [385, 209] on button "Agree" at bounding box center [318, 214] width 217 height 17
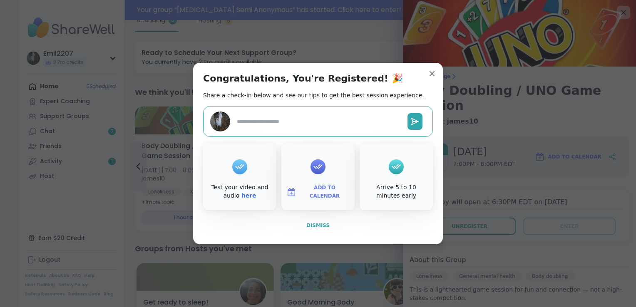
type textarea "*"
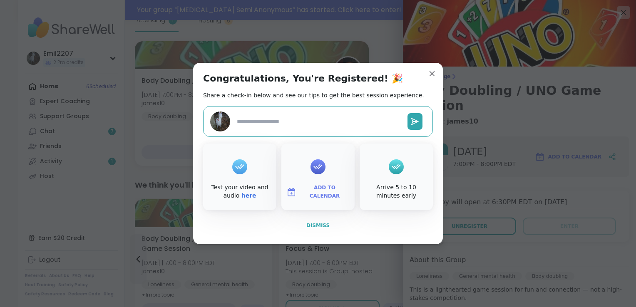
click at [336, 219] on button "Dismiss" at bounding box center [318, 225] width 230 height 17
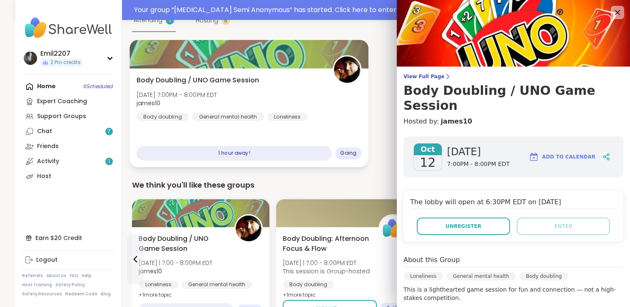
click at [330, 129] on div "Body Doubling / UNO Game Session [DATE] 7:00PM - 8:00PM EDT james10 Body doubli…" at bounding box center [248, 117] width 239 height 99
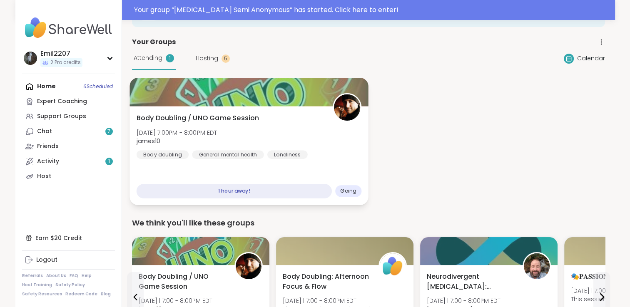
scroll to position [36, 0]
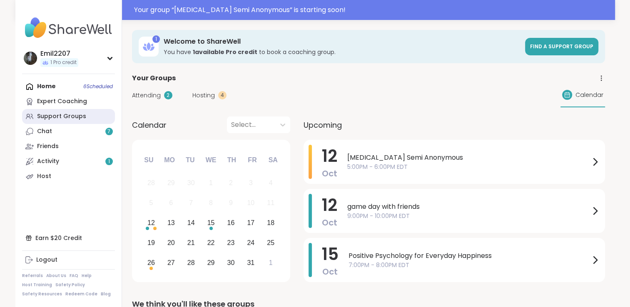
drag, startPoint x: 0, startPoint y: 0, endPoint x: 70, endPoint y: 114, distance: 134.2
drag, startPoint x: 70, startPoint y: 114, endPoint x: 62, endPoint y: 114, distance: 7.5
click at [70, 114] on div "Support Groups" at bounding box center [61, 116] width 49 height 8
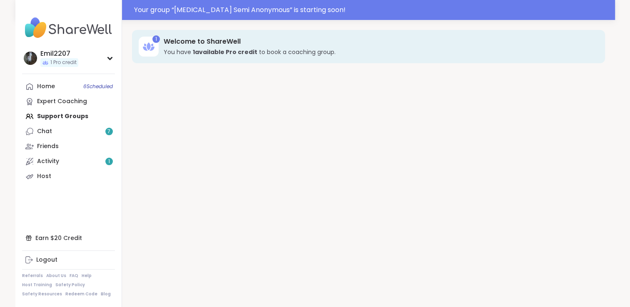
click at [59, 114] on div "Home 6 Scheduled Expert Coaching Support Groups Chat 7 Friends Activity 1 Host" at bounding box center [68, 131] width 93 height 105
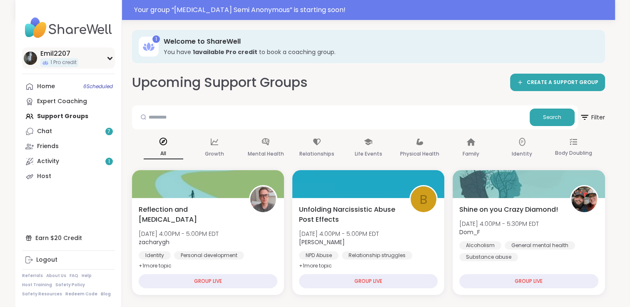
click at [61, 60] on span "1 Pro credit" at bounding box center [63, 62] width 26 height 7
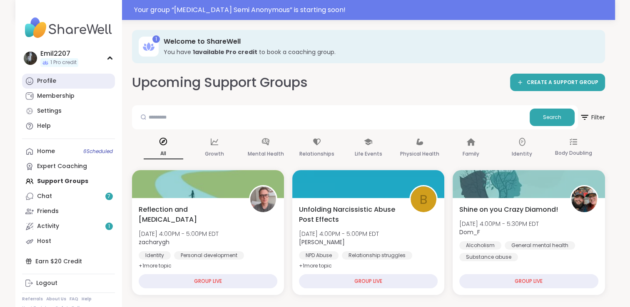
click at [55, 75] on link "Profile" at bounding box center [68, 81] width 93 height 15
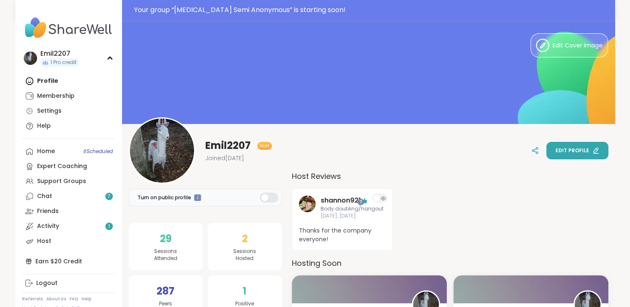
click at [579, 152] on span "Edit profile" at bounding box center [572, 150] width 34 height 7
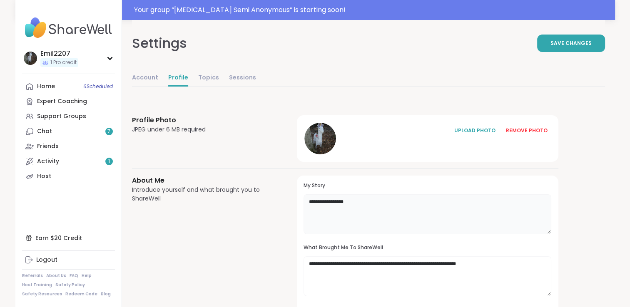
drag, startPoint x: 365, startPoint y: 207, endPoint x: 351, endPoint y: 199, distance: 16.2
click at [351, 199] on textarea "**********" at bounding box center [427, 214] width 248 height 40
click at [361, 202] on textarea "**********" at bounding box center [427, 214] width 248 height 40
type textarea "**********"
drag, startPoint x: 490, startPoint y: 262, endPoint x: 251, endPoint y: 262, distance: 239.4
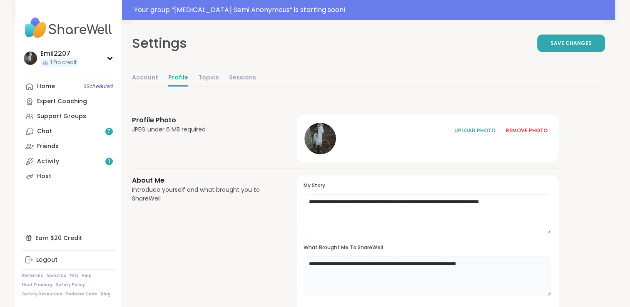
drag, startPoint x: 251, startPoint y: 262, endPoint x: 353, endPoint y: 274, distance: 102.7
click at [353, 274] on textarea "**********" at bounding box center [427, 276] width 248 height 40
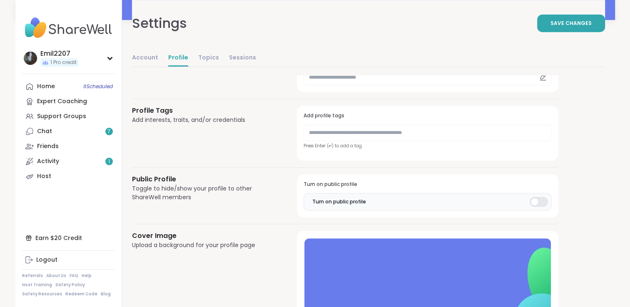
scroll to position [368, 0]
click at [579, 21] on span "Save Changes" at bounding box center [570, 23] width 41 height 7
drag, startPoint x: 634, startPoint y: 218, endPoint x: 629, endPoint y: 278, distance: 59.7
drag, startPoint x: 629, startPoint y: 278, endPoint x: 599, endPoint y: 295, distance: 34.3
drag, startPoint x: 599, startPoint y: 295, endPoint x: 434, endPoint y: 160, distance: 213.6
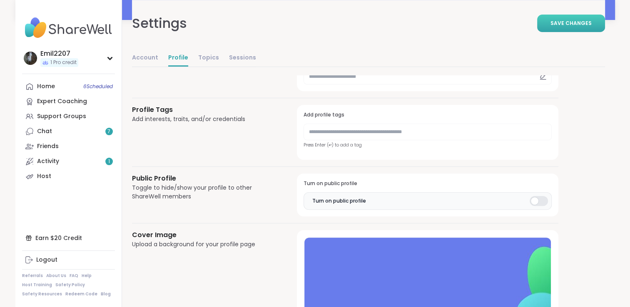
drag, startPoint x: 434, startPoint y: 160, endPoint x: 420, endPoint y: 165, distance: 15.2
click at [420, 165] on div "**********" at bounding box center [345, 47] width 426 height 600
drag, startPoint x: 395, startPoint y: 136, endPoint x: 371, endPoint y: 137, distance: 23.7
click at [371, 137] on input "text" at bounding box center [427, 132] width 248 height 17
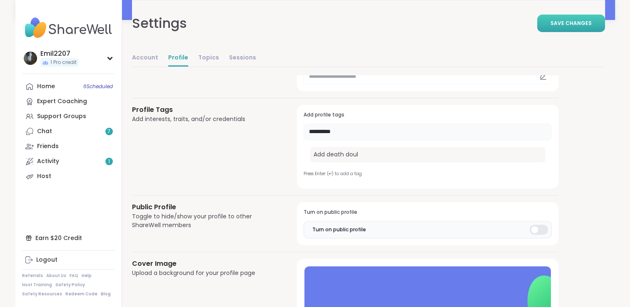
type input "**********"
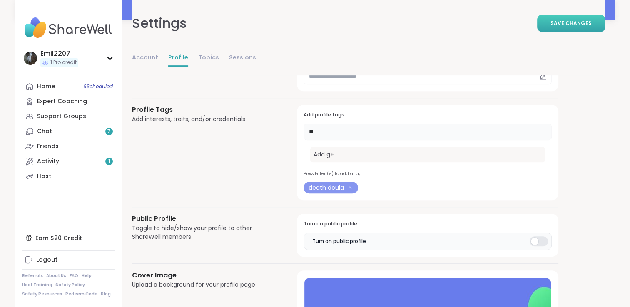
type input "*"
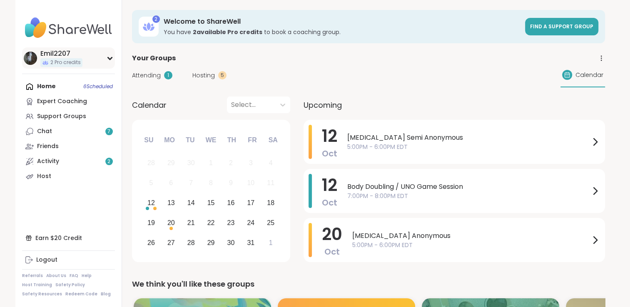
click at [51, 55] on div "Emil2207" at bounding box center [61, 53] width 42 height 9
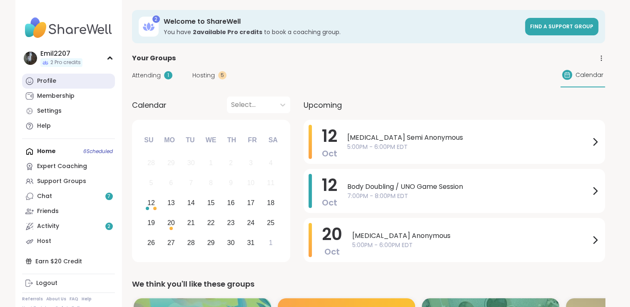
click at [52, 85] on div "Profile" at bounding box center [46, 81] width 19 height 8
